Goal: Task Accomplishment & Management: Use online tool/utility

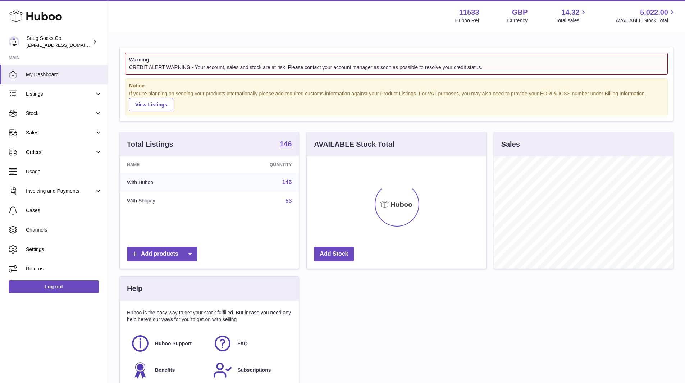
scroll to position [112, 179]
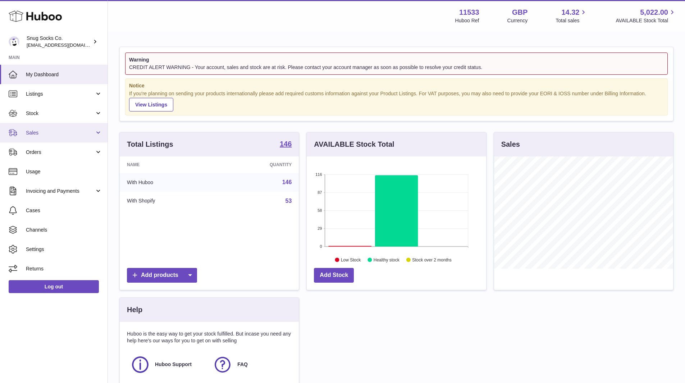
click at [47, 134] on span "Sales" at bounding box center [60, 132] width 69 height 7
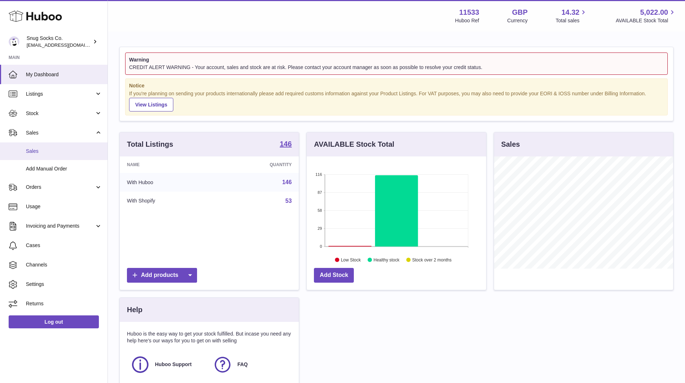
click at [38, 151] on span "Sales" at bounding box center [64, 151] width 76 height 7
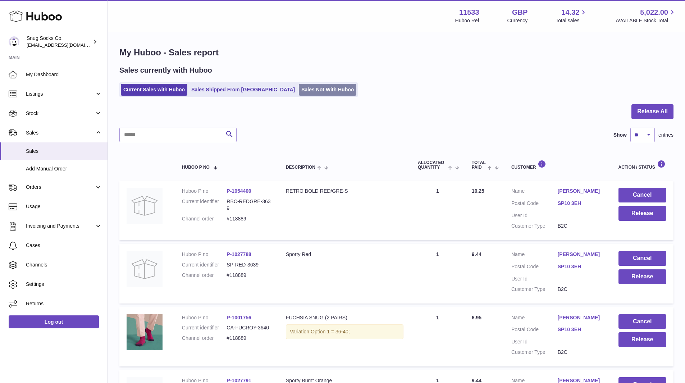
click at [300, 94] on link "Sales Not With Huboo" at bounding box center [327, 90] width 57 height 12
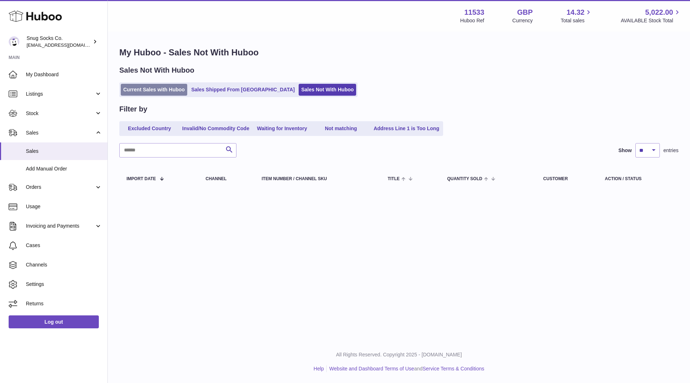
click at [170, 88] on link "Current Sales with Huboo" at bounding box center [154, 90] width 66 height 12
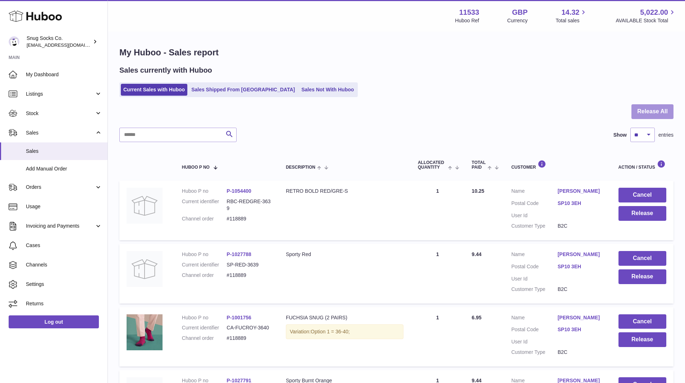
click at [655, 114] on button "Release All" at bounding box center [652, 111] width 42 height 15
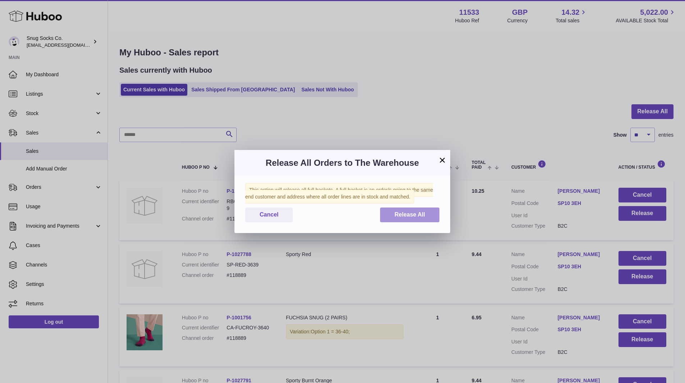
drag, startPoint x: 415, startPoint y: 214, endPoint x: 413, endPoint y: 209, distance: 5.0
click at [415, 213] on span "Release All" at bounding box center [409, 214] width 31 height 6
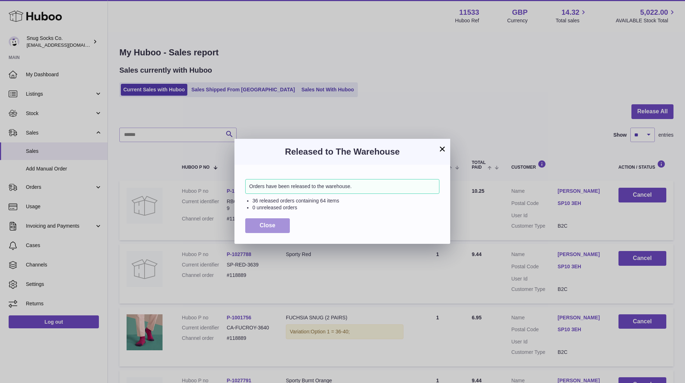
click at [271, 226] on span "Close" at bounding box center [267, 225] width 16 height 6
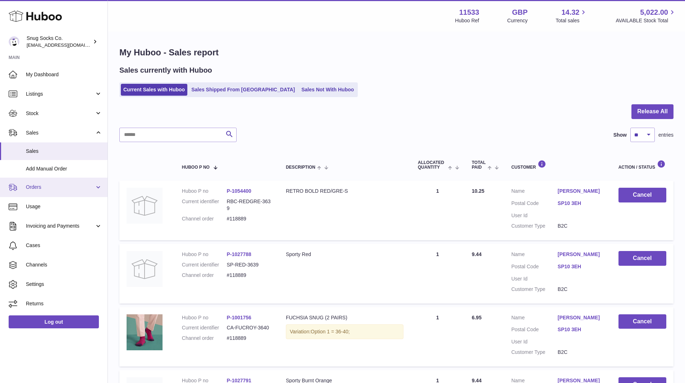
click at [49, 181] on link "Orders" at bounding box center [53, 187] width 107 height 19
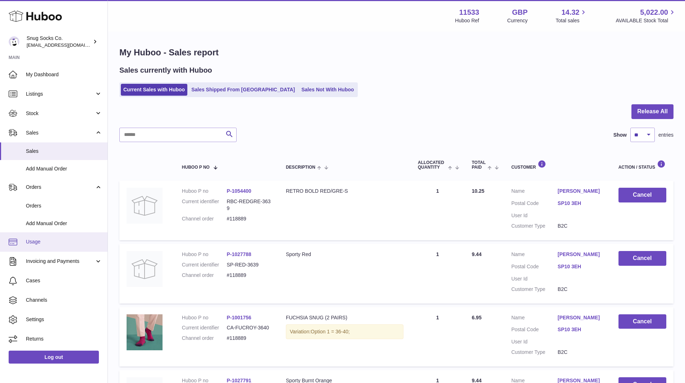
click at [47, 236] on link "Usage" at bounding box center [53, 241] width 107 height 19
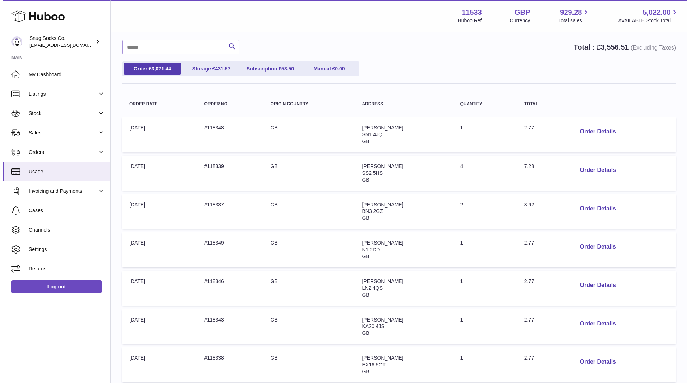
scroll to position [32, 0]
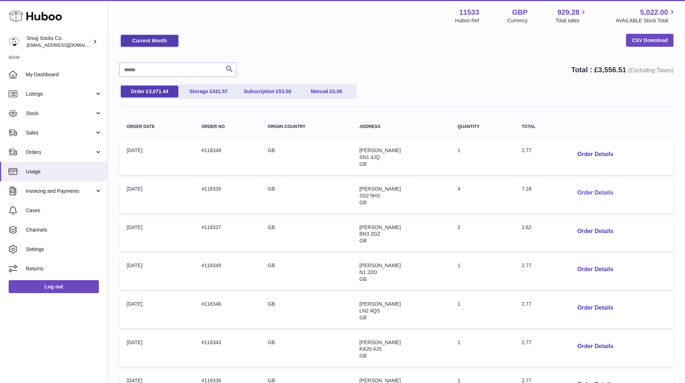
click at [589, 192] on button "Order Details" at bounding box center [594, 192] width 47 height 15
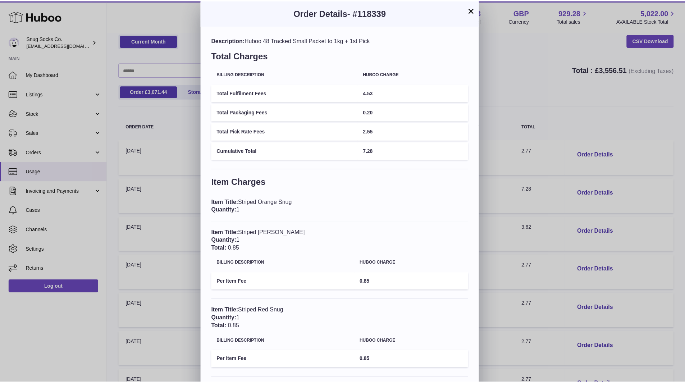
scroll to position [0, 0]
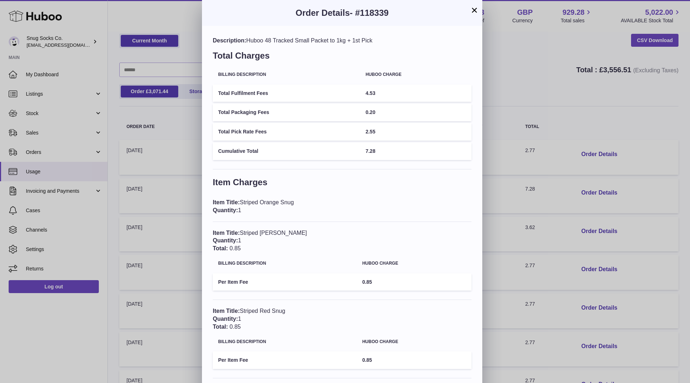
click at [474, 9] on button "×" at bounding box center [474, 10] width 9 height 9
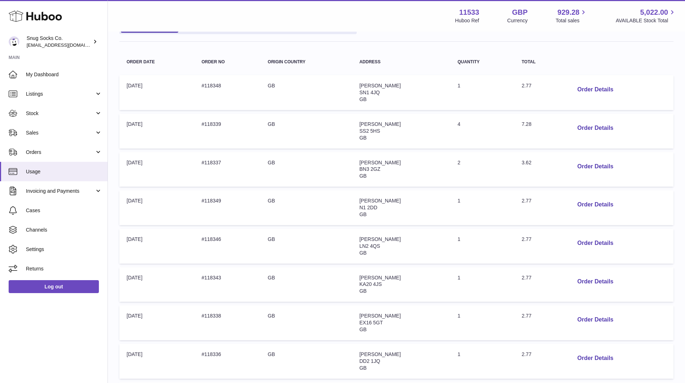
scroll to position [140, 0]
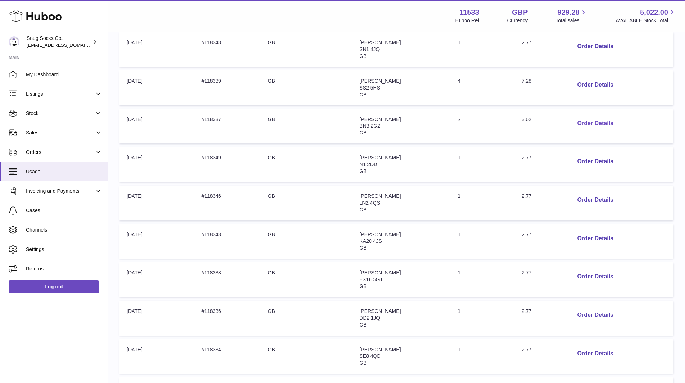
click at [605, 122] on button "Order Details" at bounding box center [594, 123] width 47 height 15
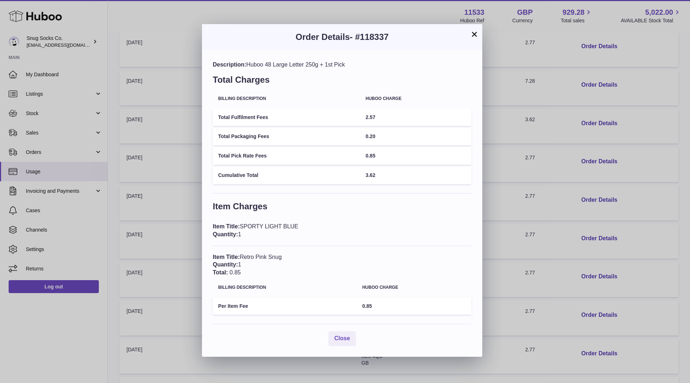
click at [476, 35] on button "×" at bounding box center [474, 34] width 9 height 9
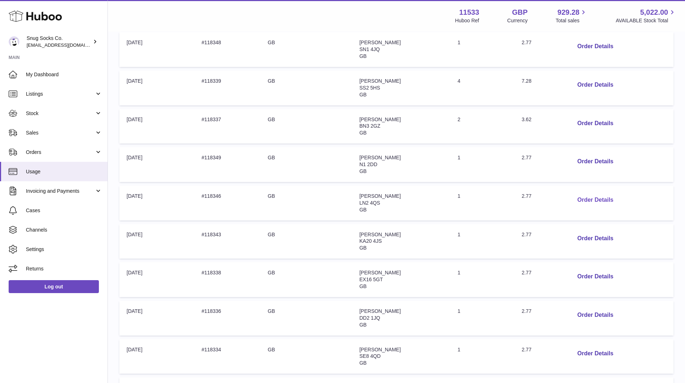
click at [590, 199] on button "Order Details" at bounding box center [594, 200] width 47 height 15
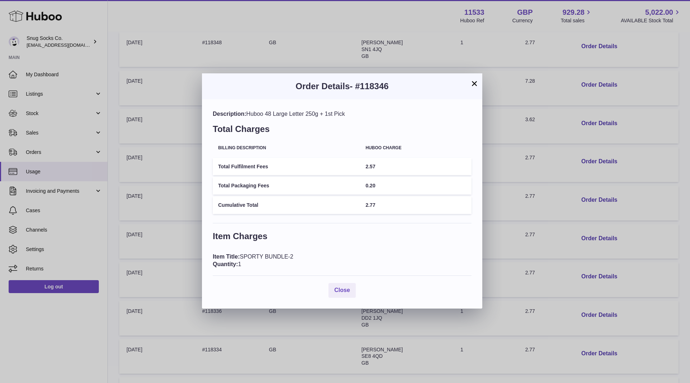
click at [475, 84] on button "×" at bounding box center [474, 83] width 9 height 9
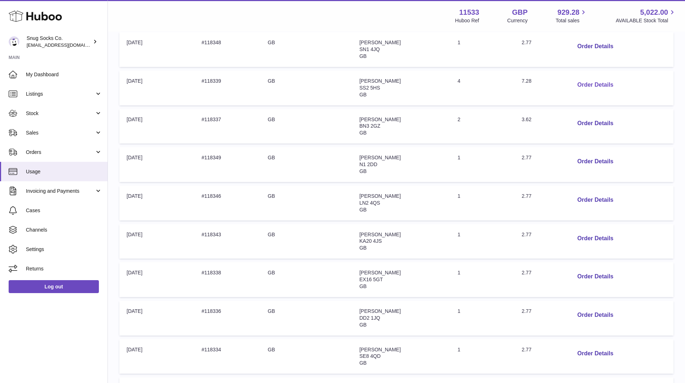
click at [588, 86] on button "Order Details" at bounding box center [594, 85] width 47 height 15
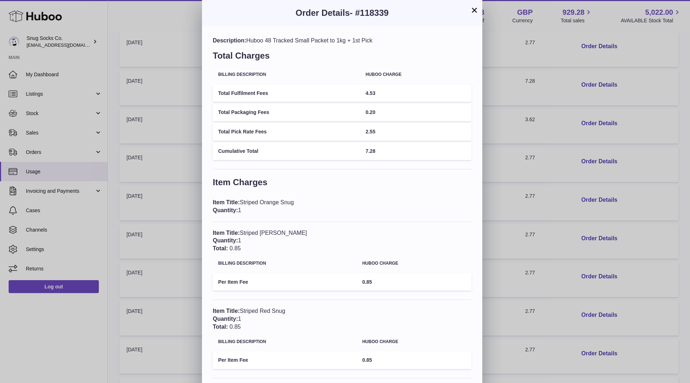
click at [474, 7] on button "×" at bounding box center [474, 10] width 9 height 9
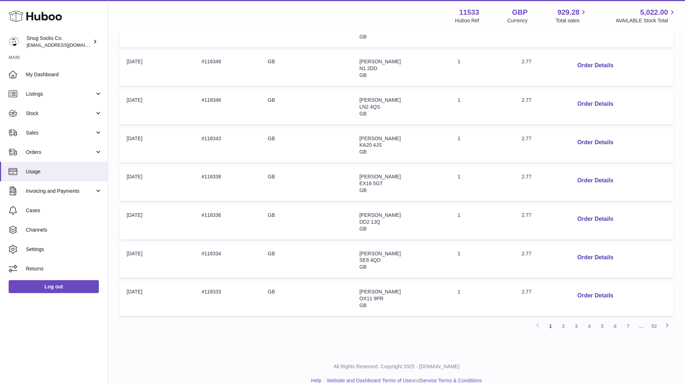
scroll to position [248, 0]
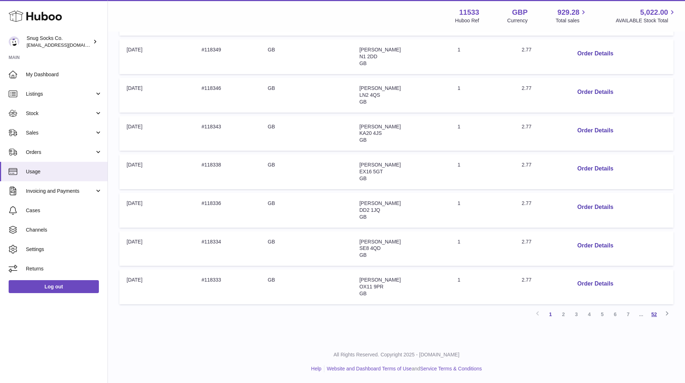
click at [652, 314] on link "52" at bounding box center [653, 314] width 13 height 13
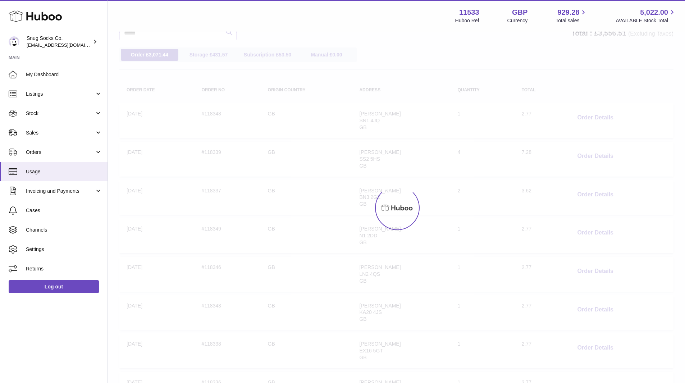
scroll to position [32, 0]
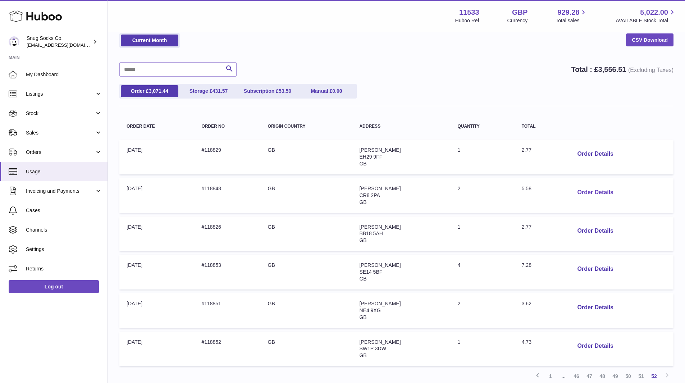
click at [598, 191] on button "Order Details" at bounding box center [594, 192] width 47 height 15
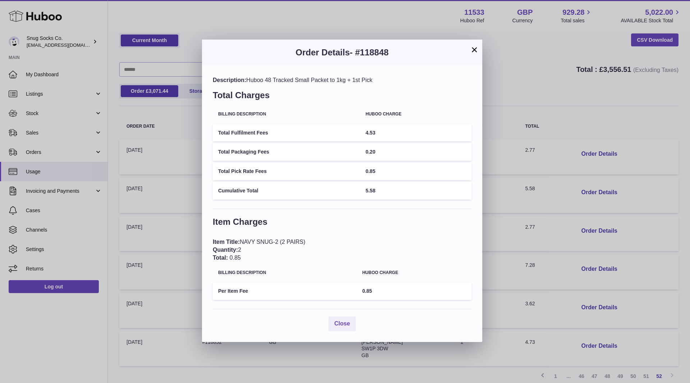
click at [474, 50] on button "×" at bounding box center [474, 49] width 9 height 9
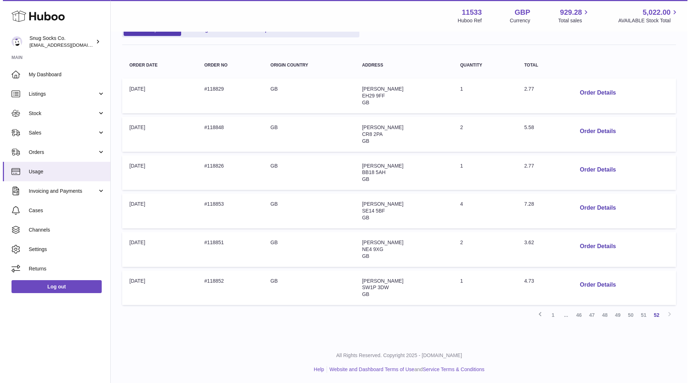
scroll to position [94, 0]
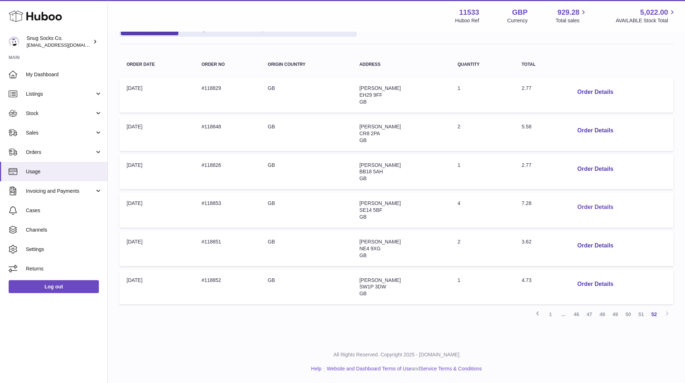
click at [588, 204] on button "Order Details" at bounding box center [594, 207] width 47 height 15
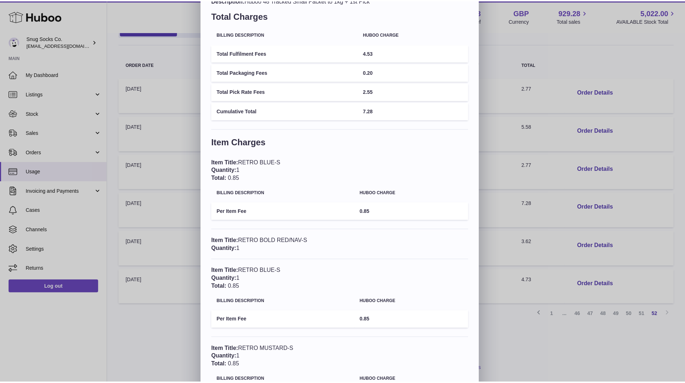
scroll to position [0, 0]
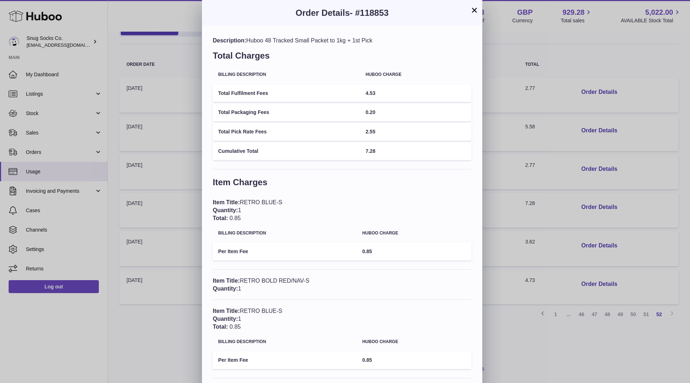
click at [472, 13] on button "×" at bounding box center [474, 10] width 9 height 9
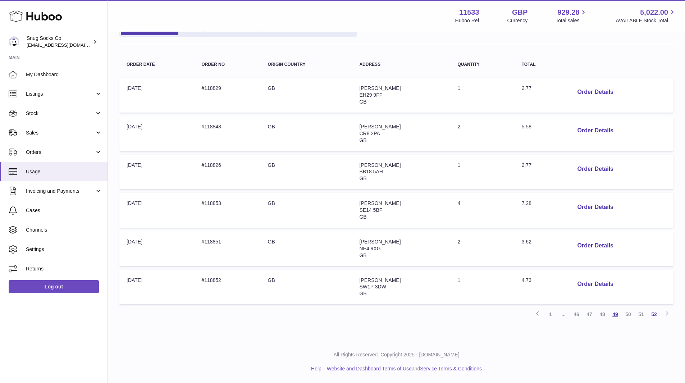
click at [616, 313] on link "49" at bounding box center [614, 314] width 13 height 13
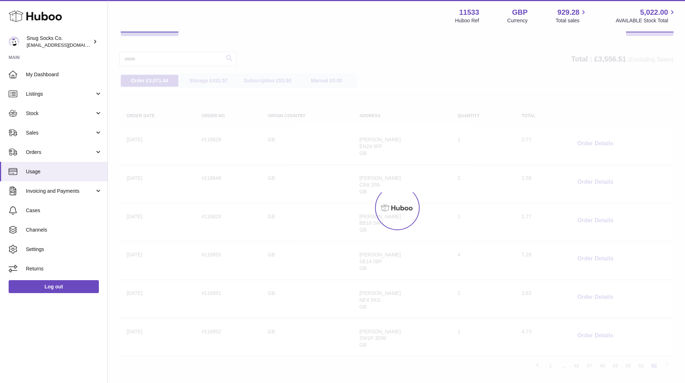
scroll to position [32, 0]
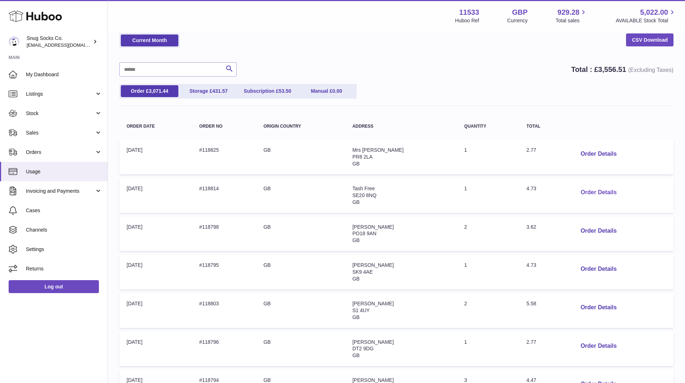
click at [607, 192] on button "Order Details" at bounding box center [598, 192] width 47 height 15
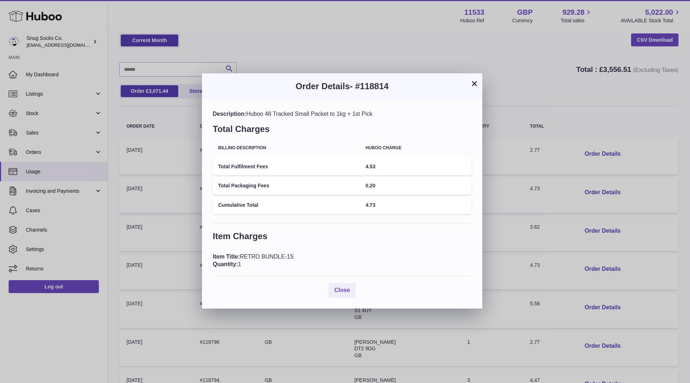
click at [474, 84] on button "×" at bounding box center [474, 83] width 9 height 9
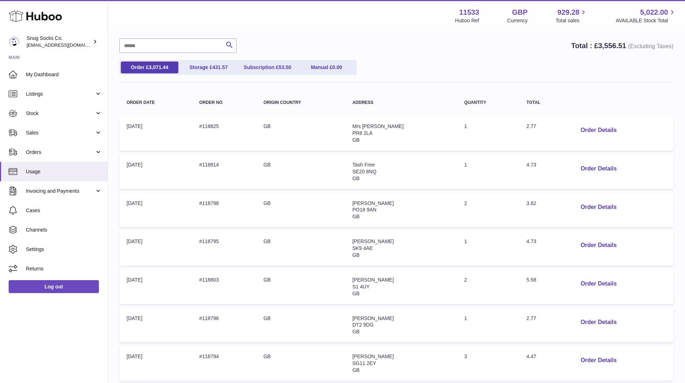
scroll to position [68, 0]
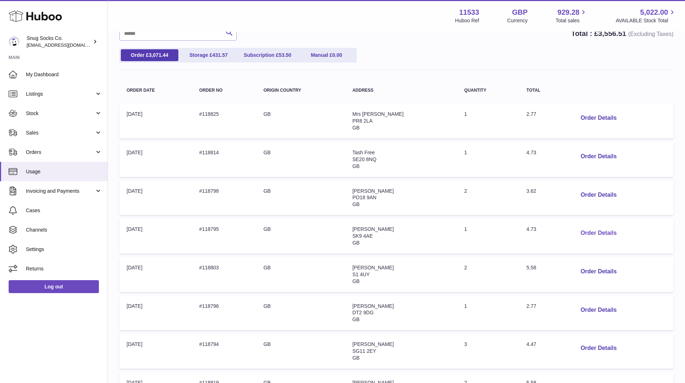
click at [607, 235] on button "Order Details" at bounding box center [598, 233] width 47 height 15
click at [489, 82] on div at bounding box center [342, 191] width 685 height 383
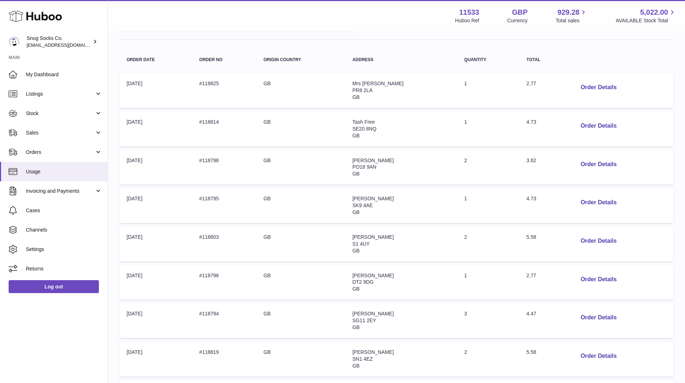
scroll to position [140, 0]
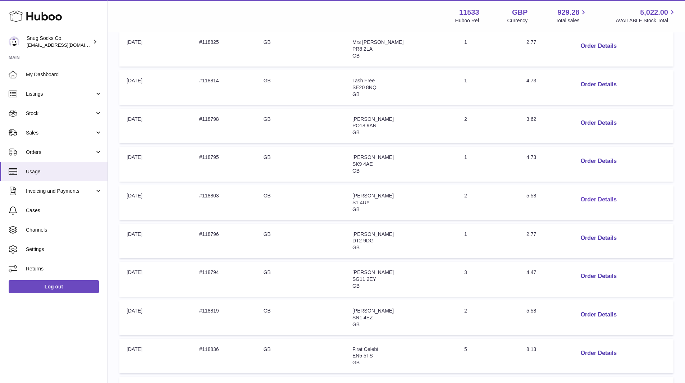
click at [611, 198] on button "Order Details" at bounding box center [598, 199] width 47 height 15
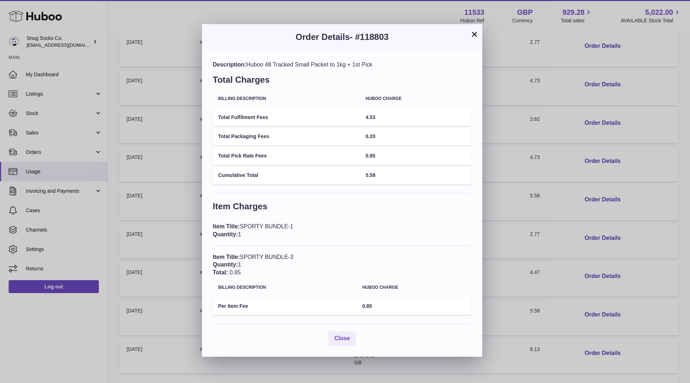
click at [472, 36] on button "×" at bounding box center [474, 34] width 9 height 9
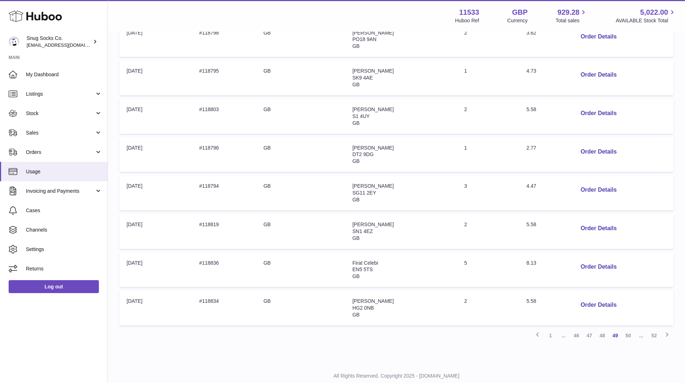
scroll to position [248, 0]
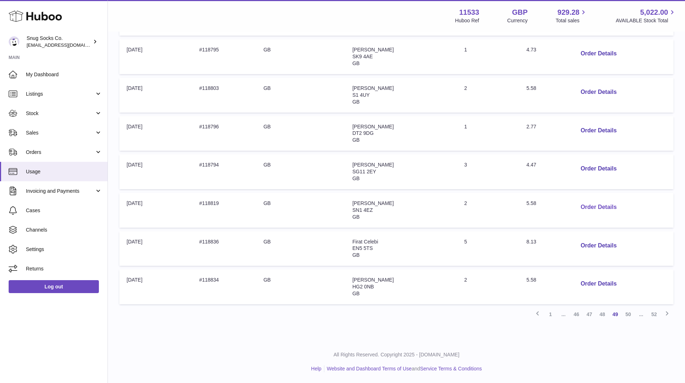
click at [605, 208] on button "Order Details" at bounding box center [598, 207] width 47 height 15
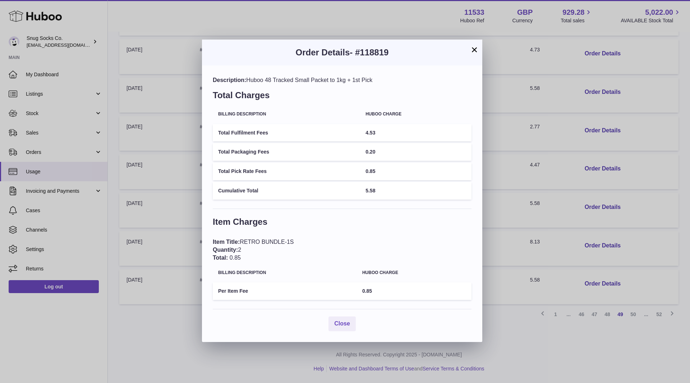
drag, startPoint x: 474, startPoint y: 52, endPoint x: 549, endPoint y: 175, distance: 144.1
click at [474, 52] on button "×" at bounding box center [474, 49] width 9 height 9
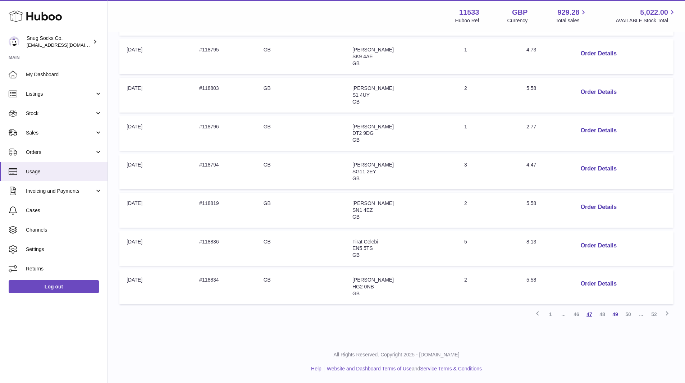
click at [588, 314] on link "47" at bounding box center [588, 314] width 13 height 13
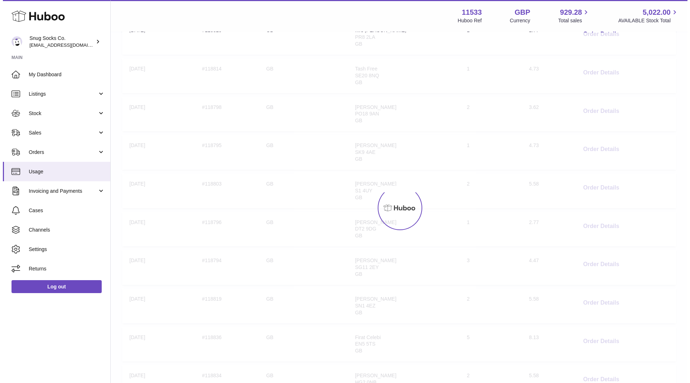
scroll to position [32, 0]
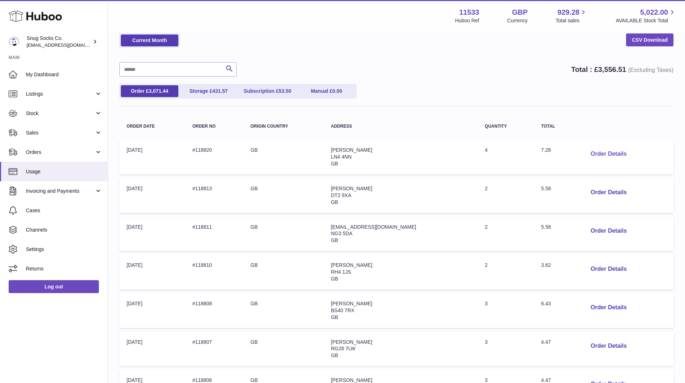
click at [604, 153] on button "Order Details" at bounding box center [608, 154] width 47 height 15
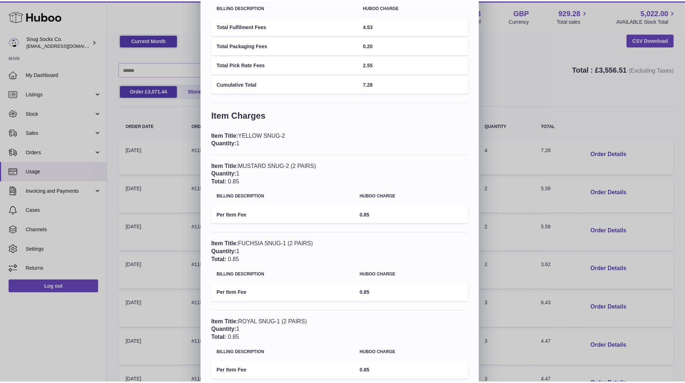
scroll to position [0, 0]
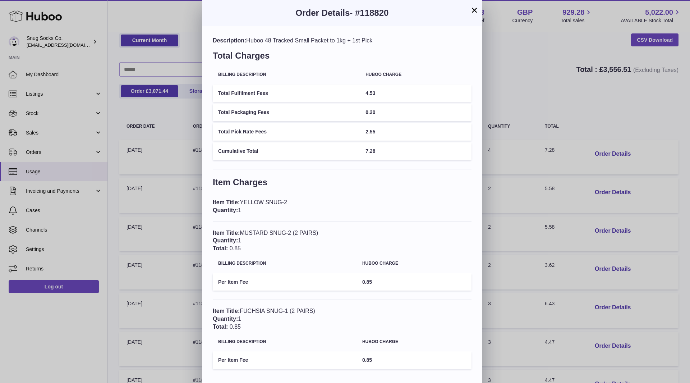
click at [473, 9] on button "×" at bounding box center [474, 10] width 9 height 9
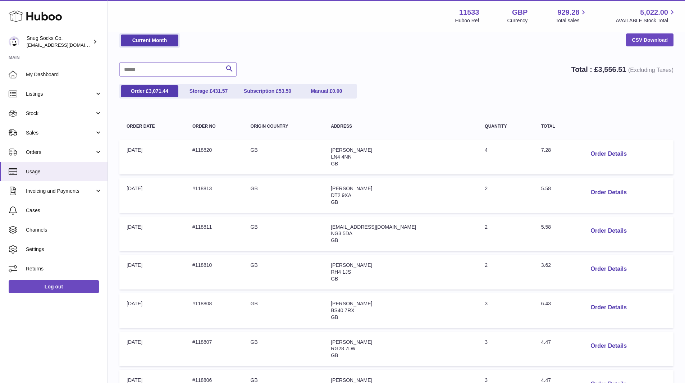
scroll to position [68, 0]
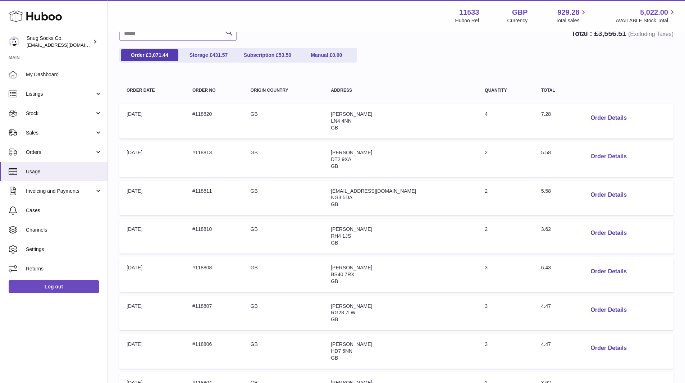
click at [605, 157] on button "Order Details" at bounding box center [608, 156] width 47 height 15
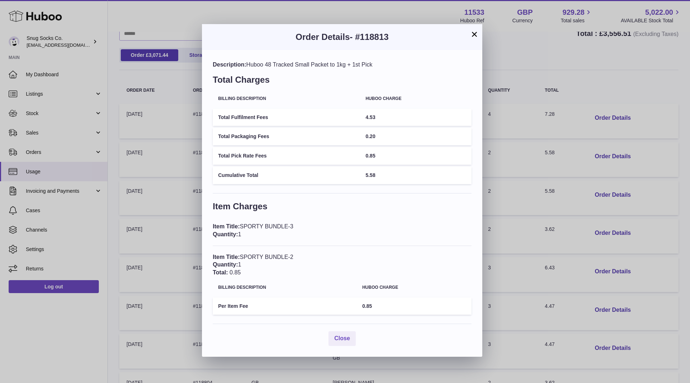
click at [475, 35] on button "×" at bounding box center [474, 34] width 9 height 9
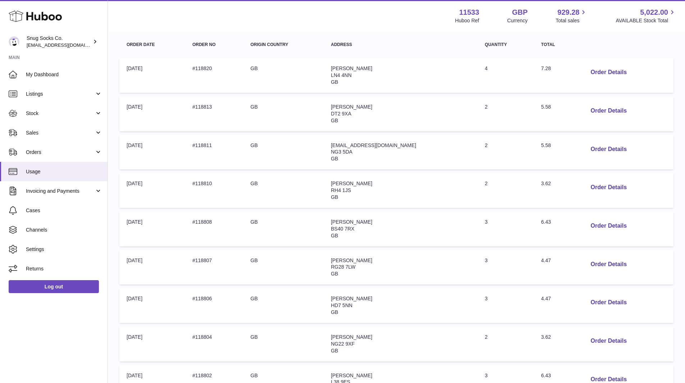
scroll to position [104, 0]
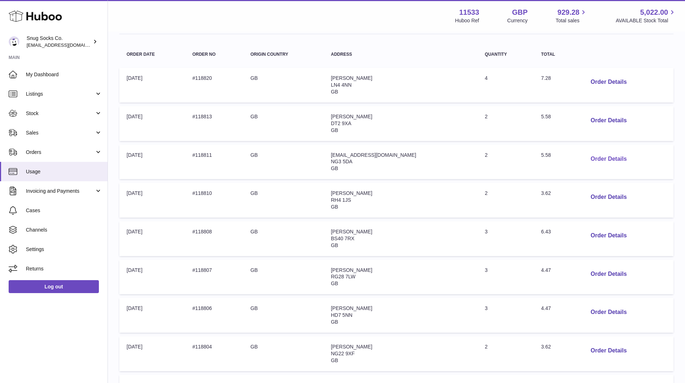
click at [600, 157] on button "Order Details" at bounding box center [608, 159] width 47 height 15
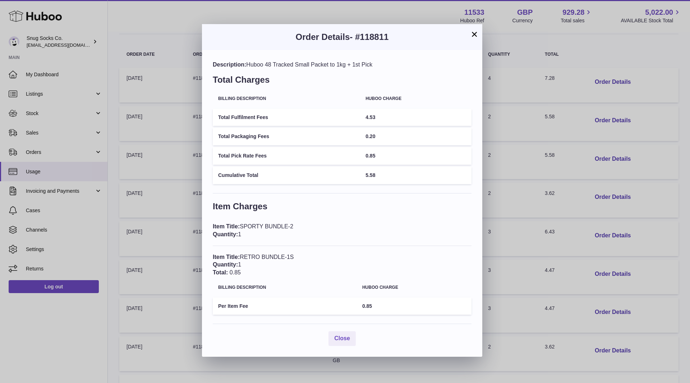
click at [474, 37] on button "×" at bounding box center [474, 34] width 9 height 9
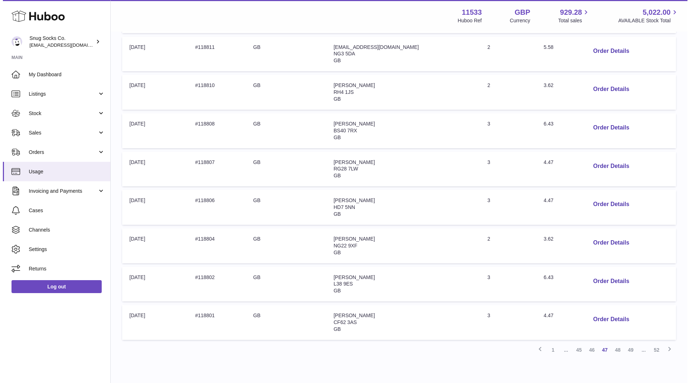
scroll to position [248, 0]
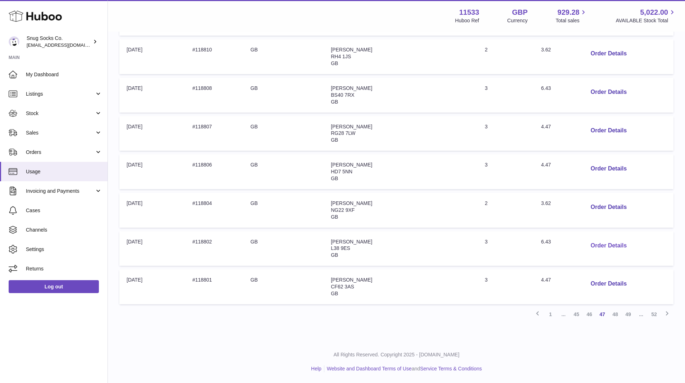
click at [597, 243] on button "Order Details" at bounding box center [608, 245] width 47 height 15
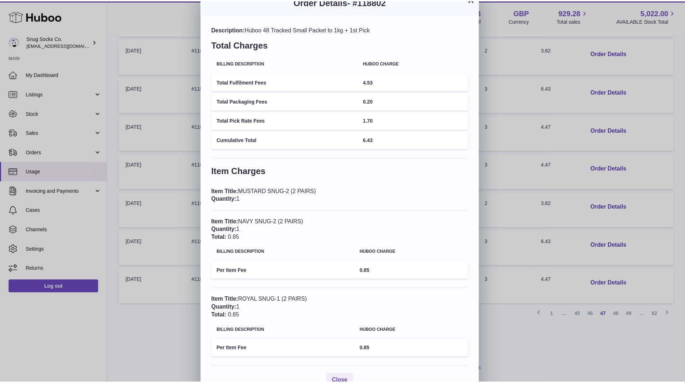
scroll to position [0, 0]
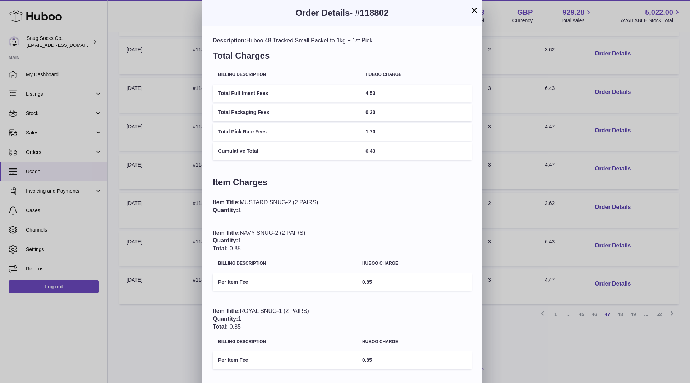
click at [478, 11] on button "×" at bounding box center [474, 10] width 9 height 9
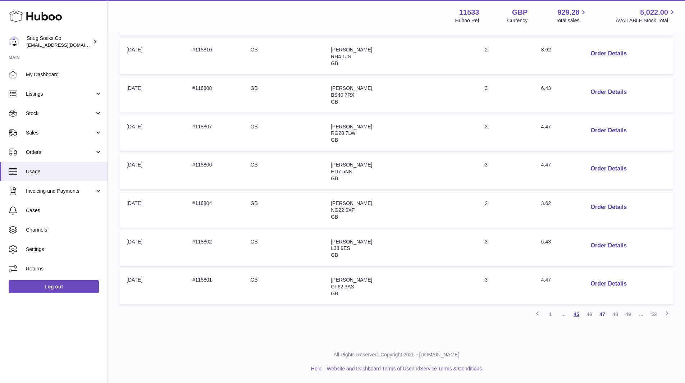
click at [578, 313] on link "45" at bounding box center [576, 314] width 13 height 13
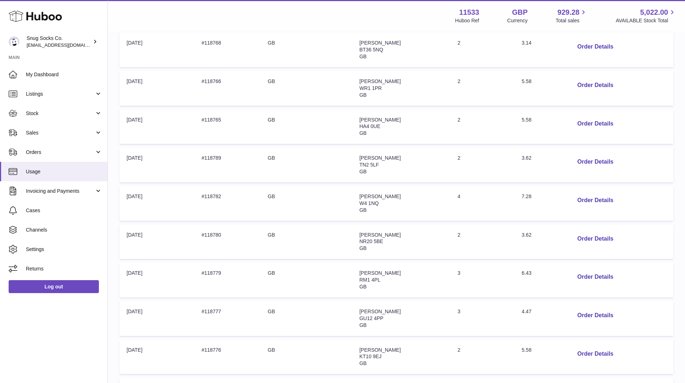
scroll to position [140, 0]
click at [586, 87] on button "Order Details" at bounding box center [594, 84] width 47 height 15
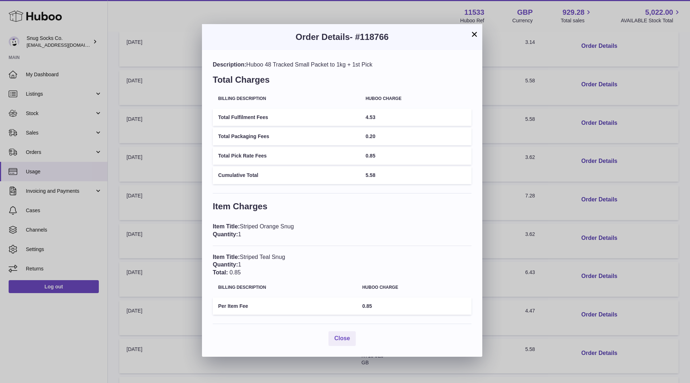
click at [473, 34] on button "×" at bounding box center [474, 34] width 9 height 9
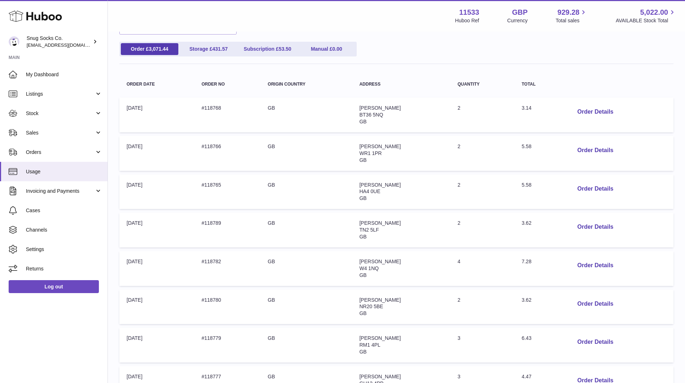
scroll to position [68, 0]
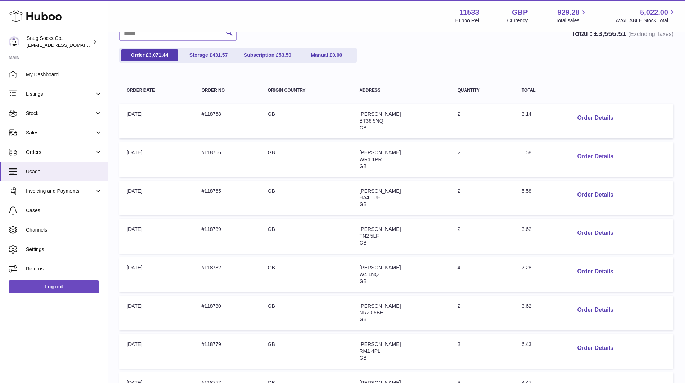
click at [591, 153] on button "Order Details" at bounding box center [594, 156] width 47 height 15
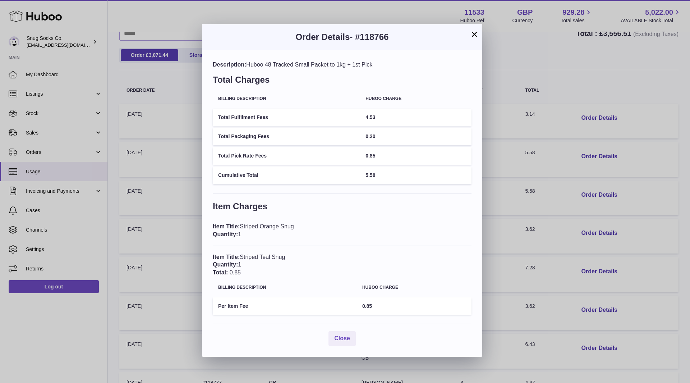
click at [473, 34] on button "×" at bounding box center [474, 34] width 9 height 9
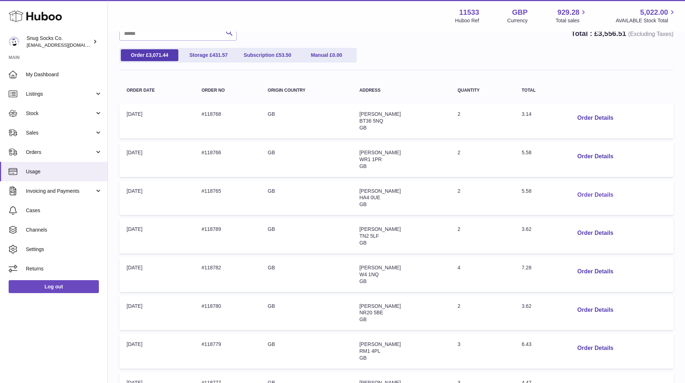
click at [600, 197] on button "Order Details" at bounding box center [594, 195] width 47 height 15
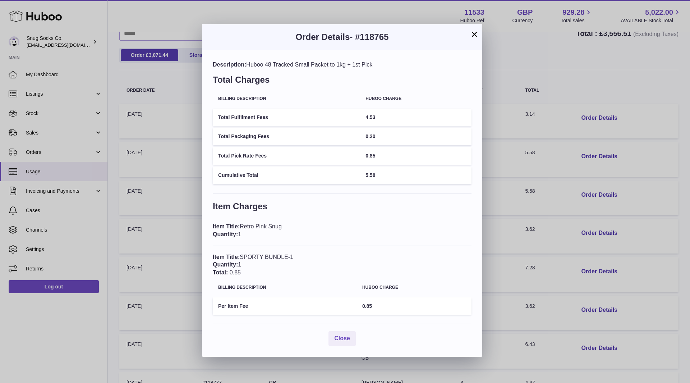
click at [476, 30] on button "×" at bounding box center [474, 34] width 9 height 9
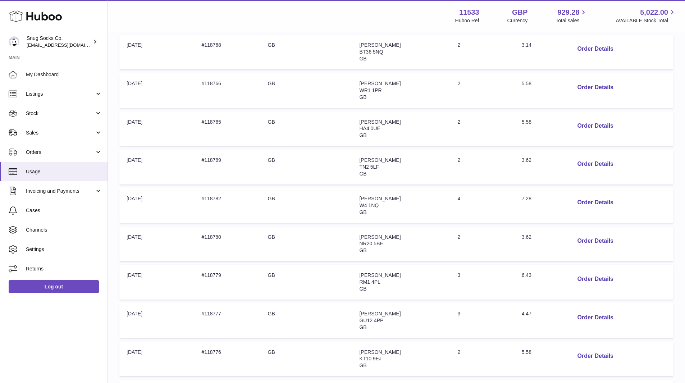
scroll to position [212, 0]
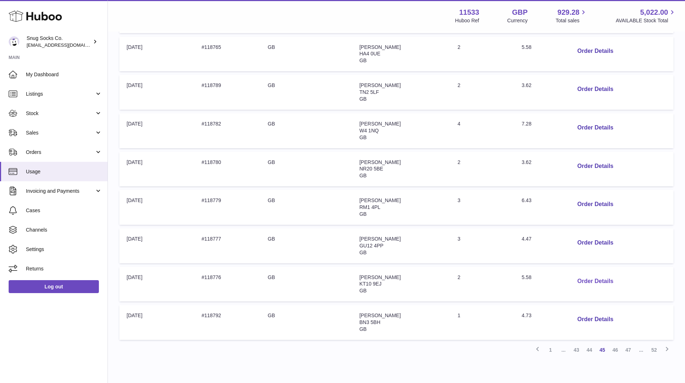
click at [603, 279] on button "Order Details" at bounding box center [594, 281] width 47 height 15
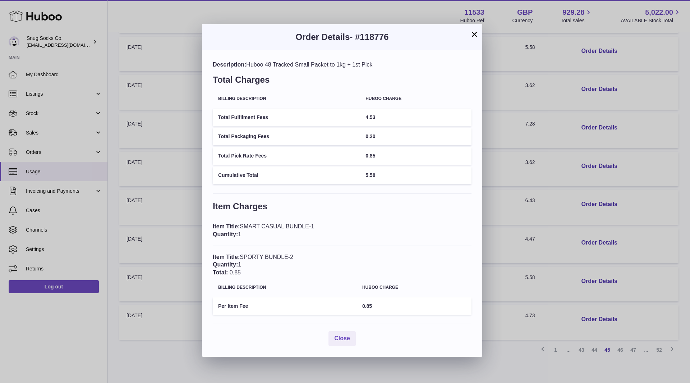
click at [475, 33] on button "×" at bounding box center [474, 34] width 9 height 9
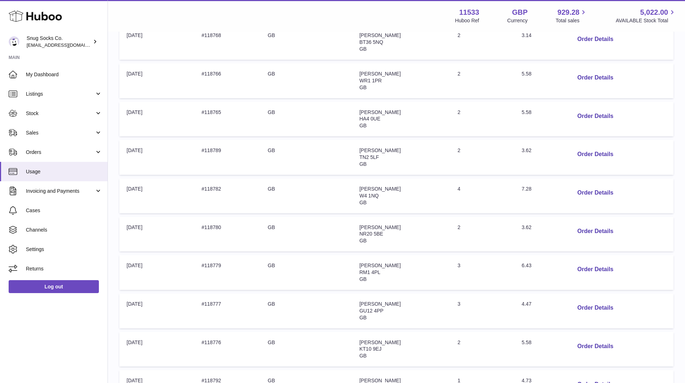
scroll to position [0, 0]
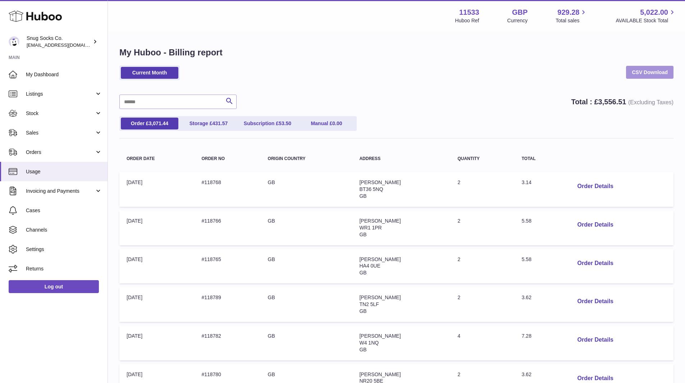
click at [663, 72] on link "CSV Download" at bounding box center [649, 72] width 47 height 13
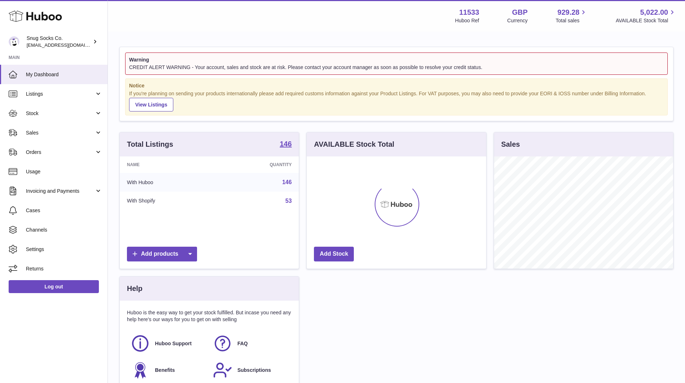
scroll to position [112, 179]
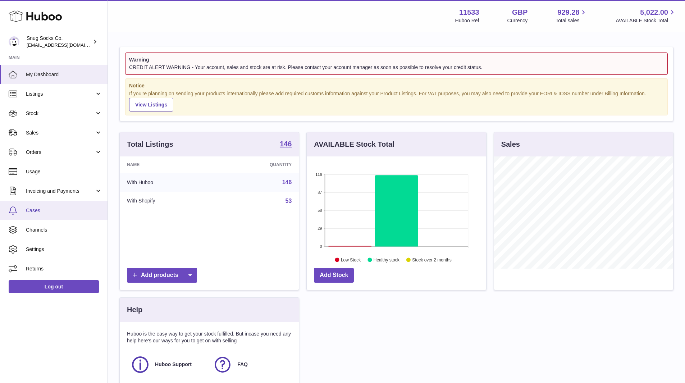
click at [38, 208] on span "Cases" at bounding box center [64, 210] width 76 height 7
